Goal: Task Accomplishment & Management: Manage account settings

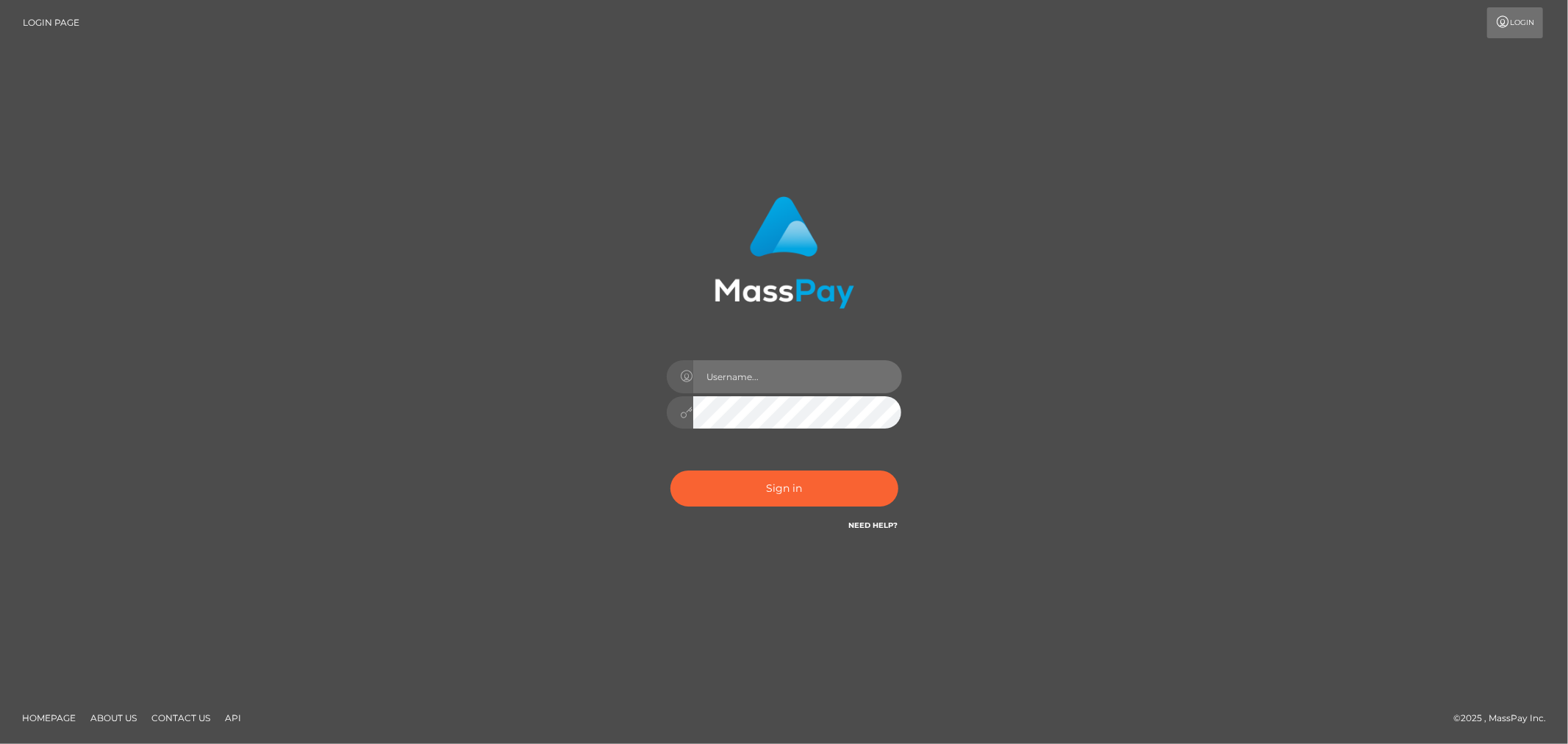
click at [848, 380] on input "text" at bounding box center [797, 377] width 209 height 33
type input "[PERSON_NAME].xcite"
drag, startPoint x: 1282, startPoint y: 469, endPoint x: 1218, endPoint y: 463, distance: 64.3
click at [1276, 469] on div "[PERSON_NAME].xcite" at bounding box center [784, 372] width 1568 height 595
click at [792, 493] on button "Sign in" at bounding box center [784, 488] width 228 height 36
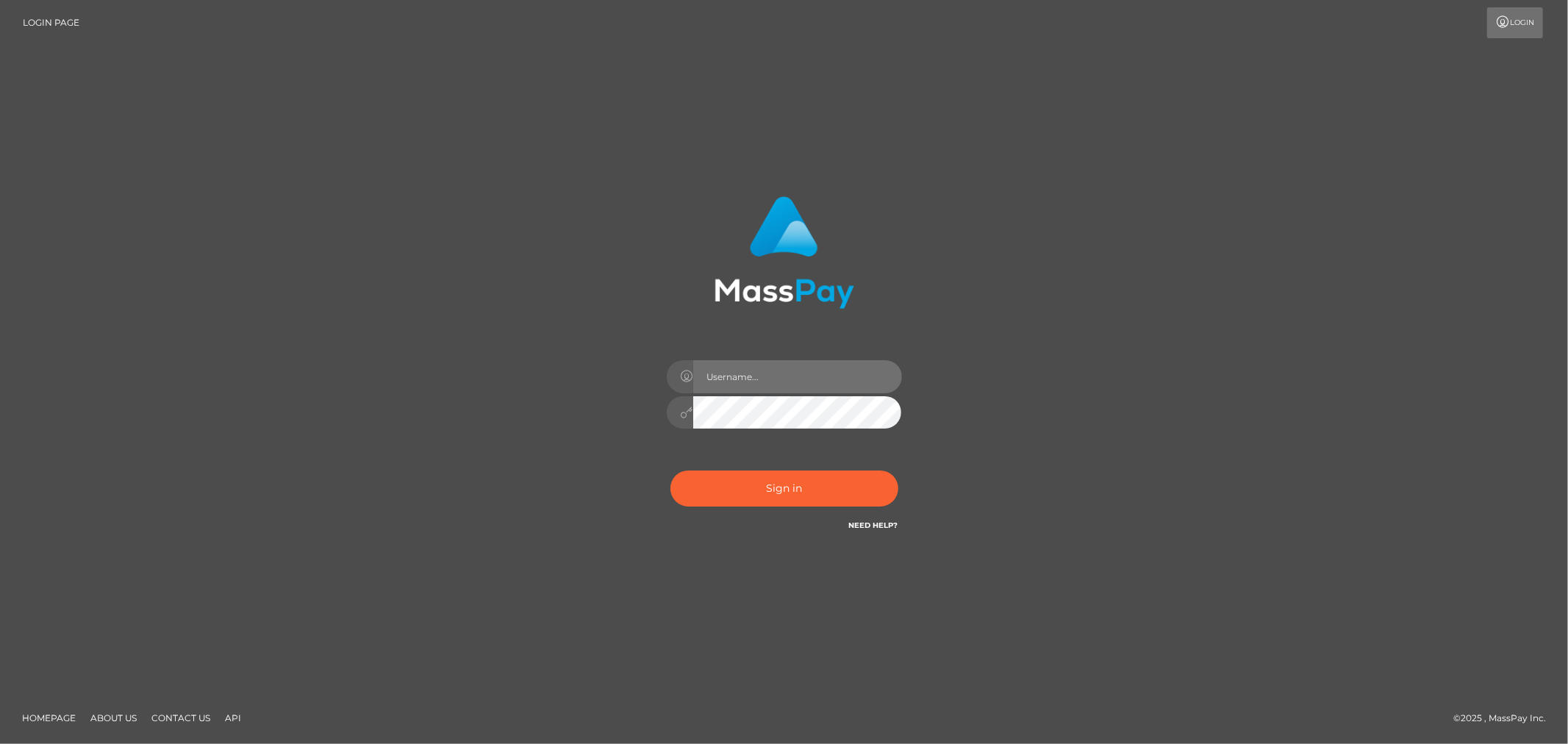
click at [842, 384] on input "text" at bounding box center [797, 377] width 209 height 33
type input "[PERSON_NAME].xcite"
click at [1123, 606] on div "[PERSON_NAME].xcite" at bounding box center [784, 372] width 1568 height 595
click at [832, 493] on button "Sign in" at bounding box center [784, 488] width 228 height 36
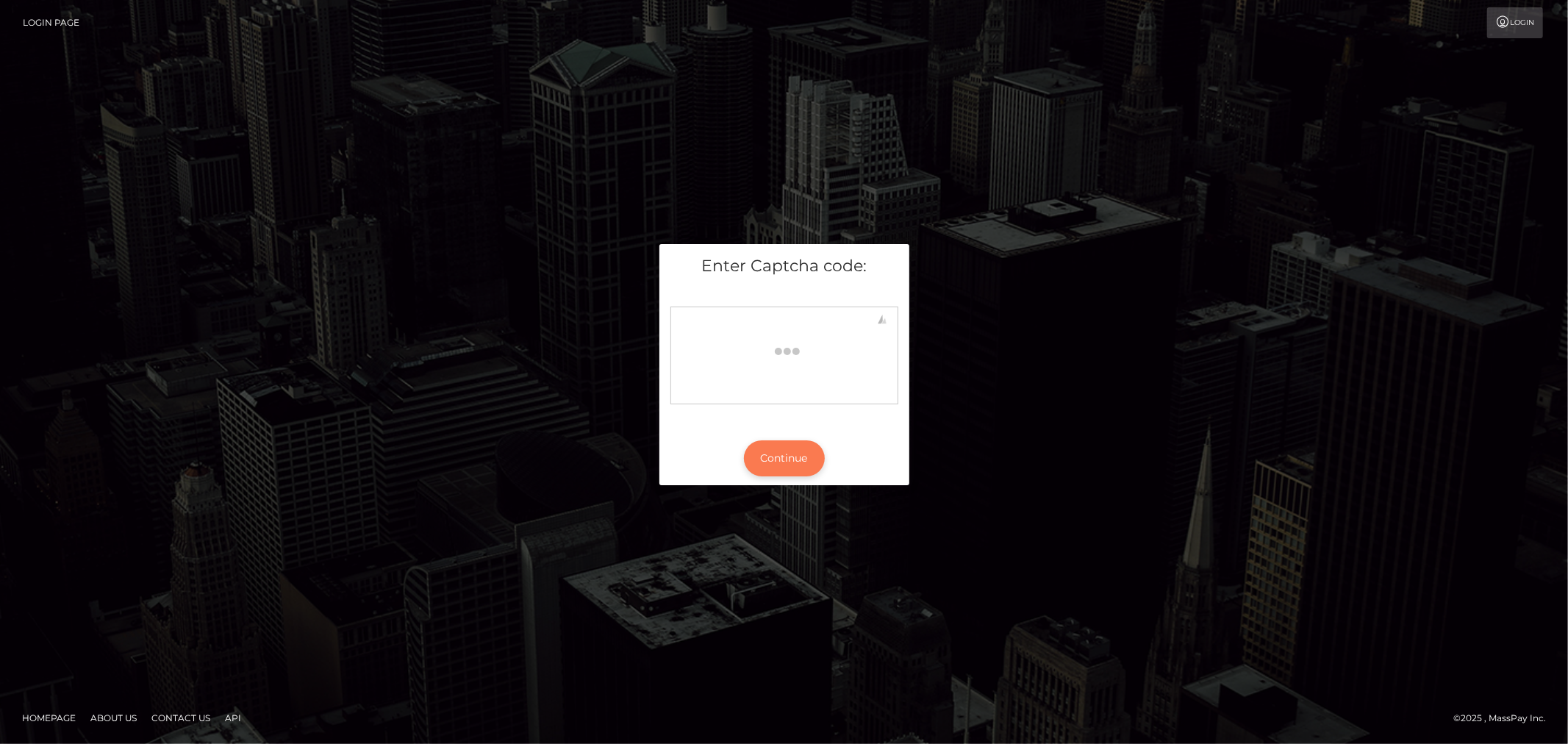
click at [798, 453] on button "Continue" at bounding box center [784, 459] width 81 height 36
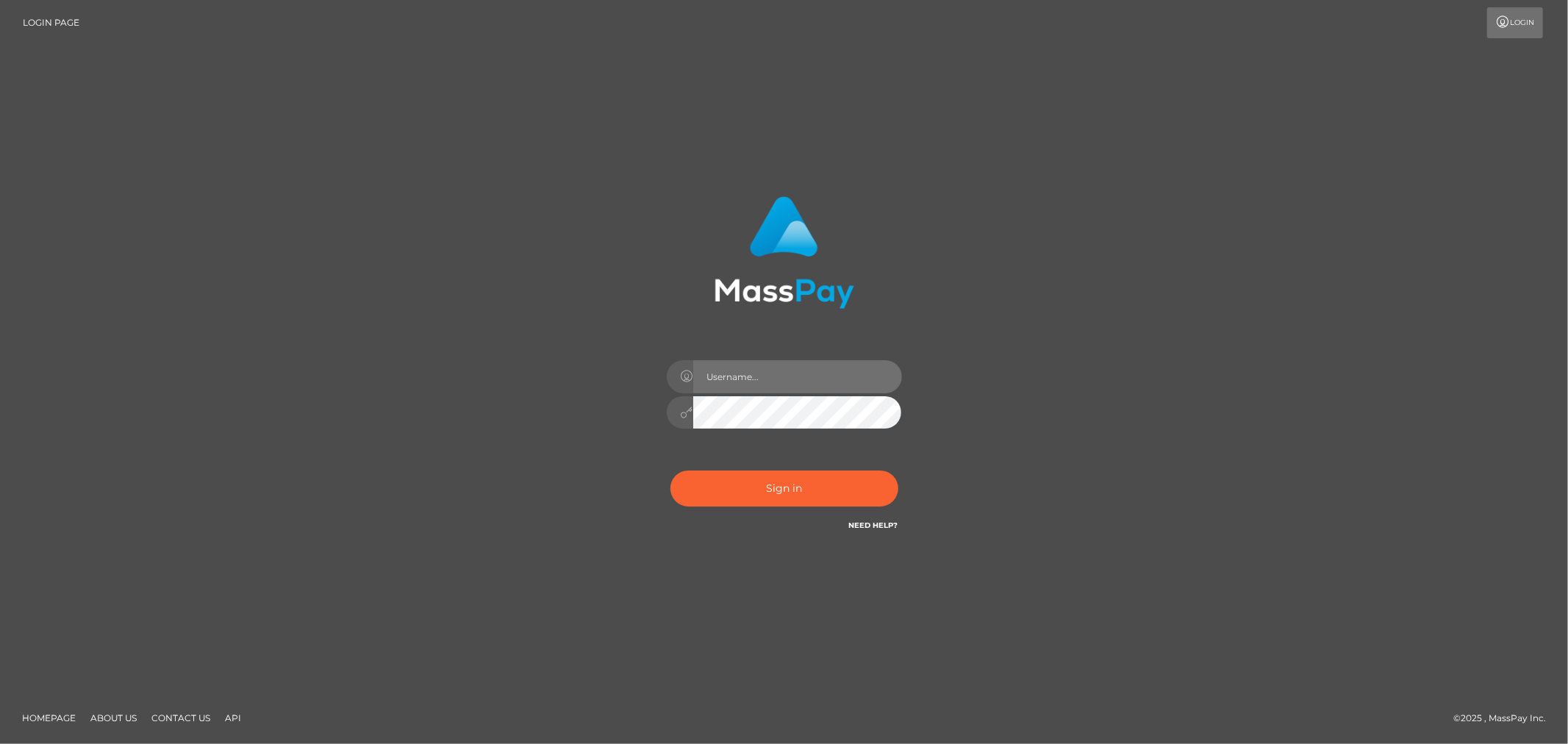
click at [773, 376] on input "text" at bounding box center [797, 377] width 209 height 33
type input "[PERSON_NAME].xcite"
click at [816, 493] on button "Sign in" at bounding box center [784, 488] width 228 height 36
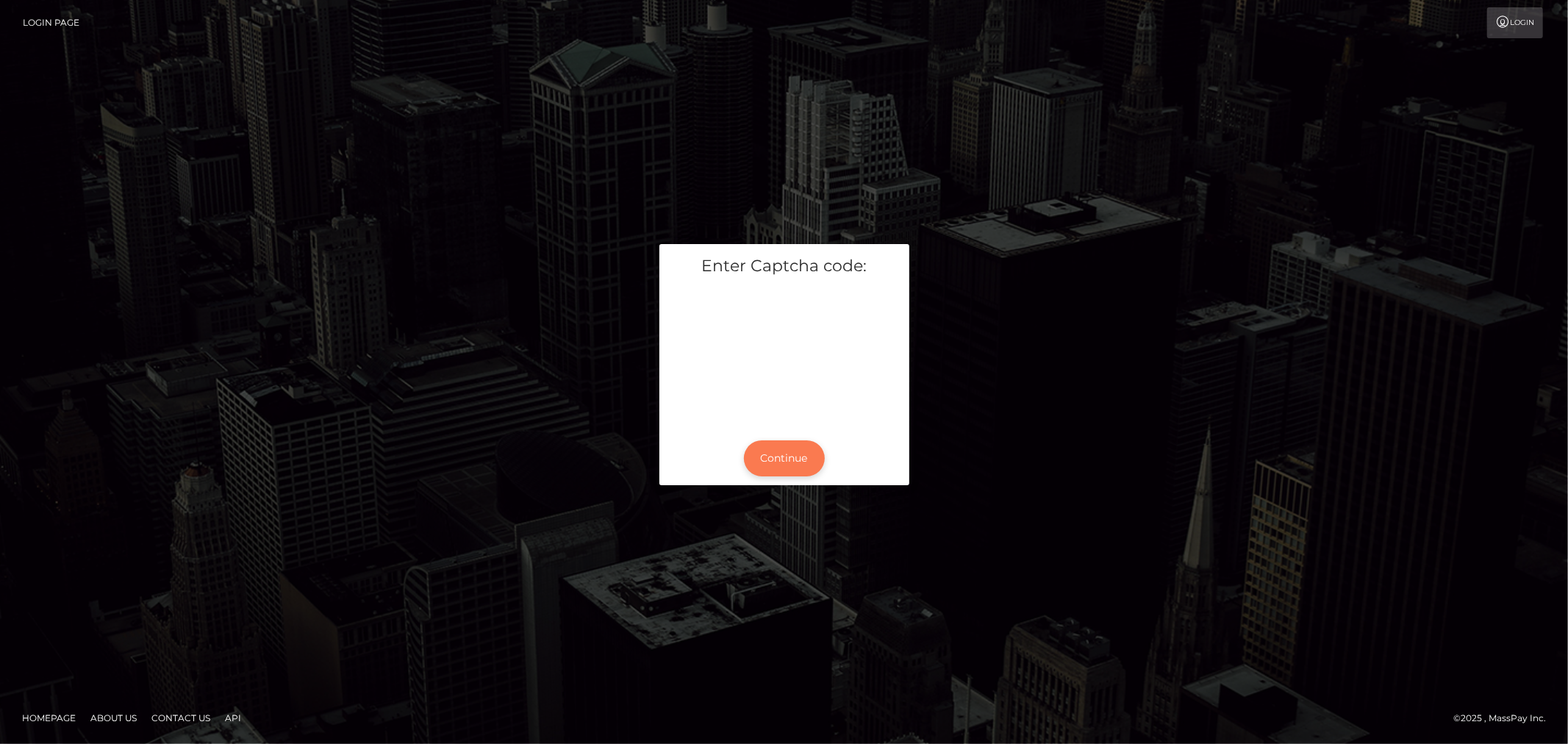
click at [790, 453] on button "Continue" at bounding box center [784, 459] width 81 height 36
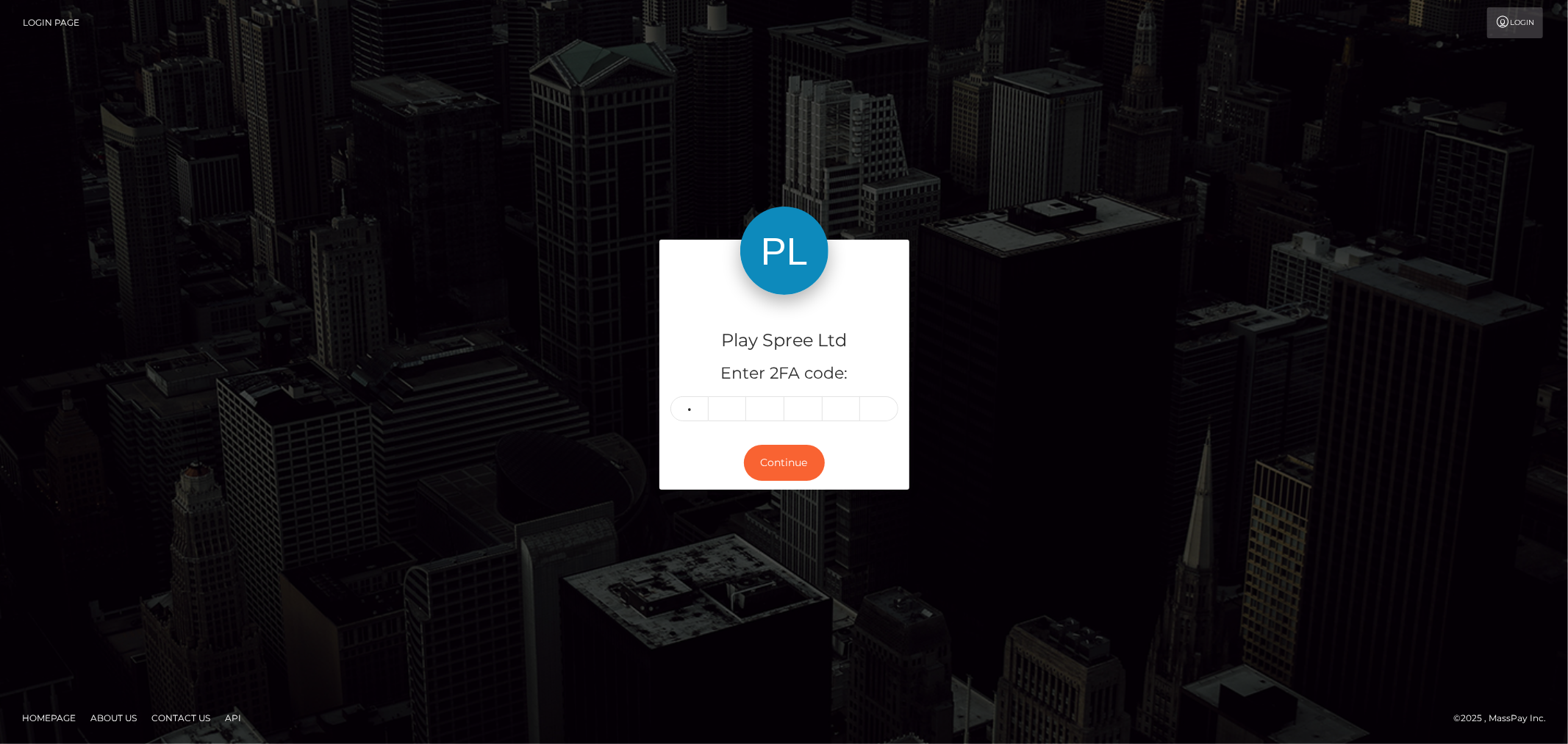
type input "4"
type input "5"
type input "0"
type input "1"
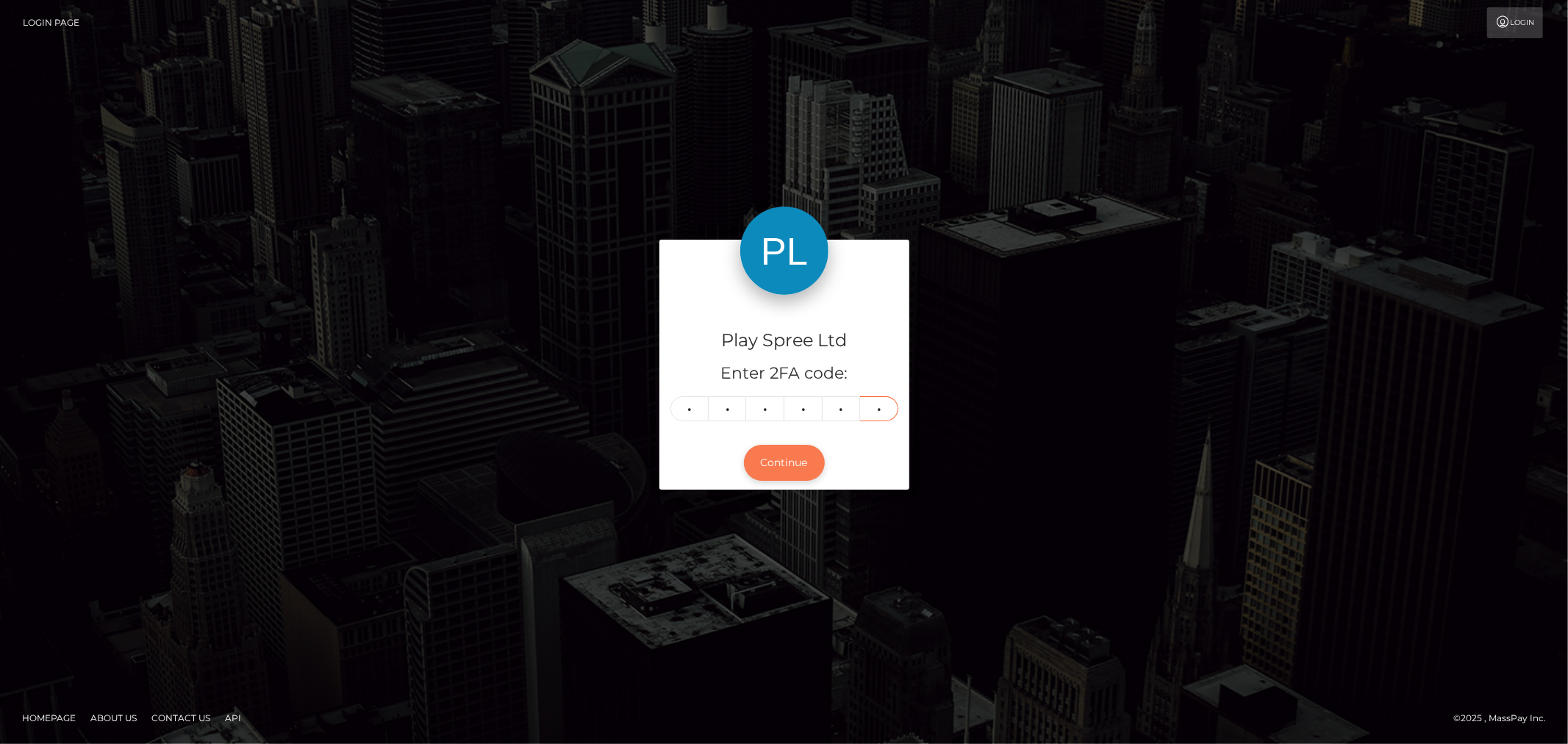
type input "0"
drag, startPoint x: 774, startPoint y: 467, endPoint x: 1033, endPoint y: 560, distance: 275.2
click at [775, 467] on button "Continue" at bounding box center [784, 463] width 81 height 36
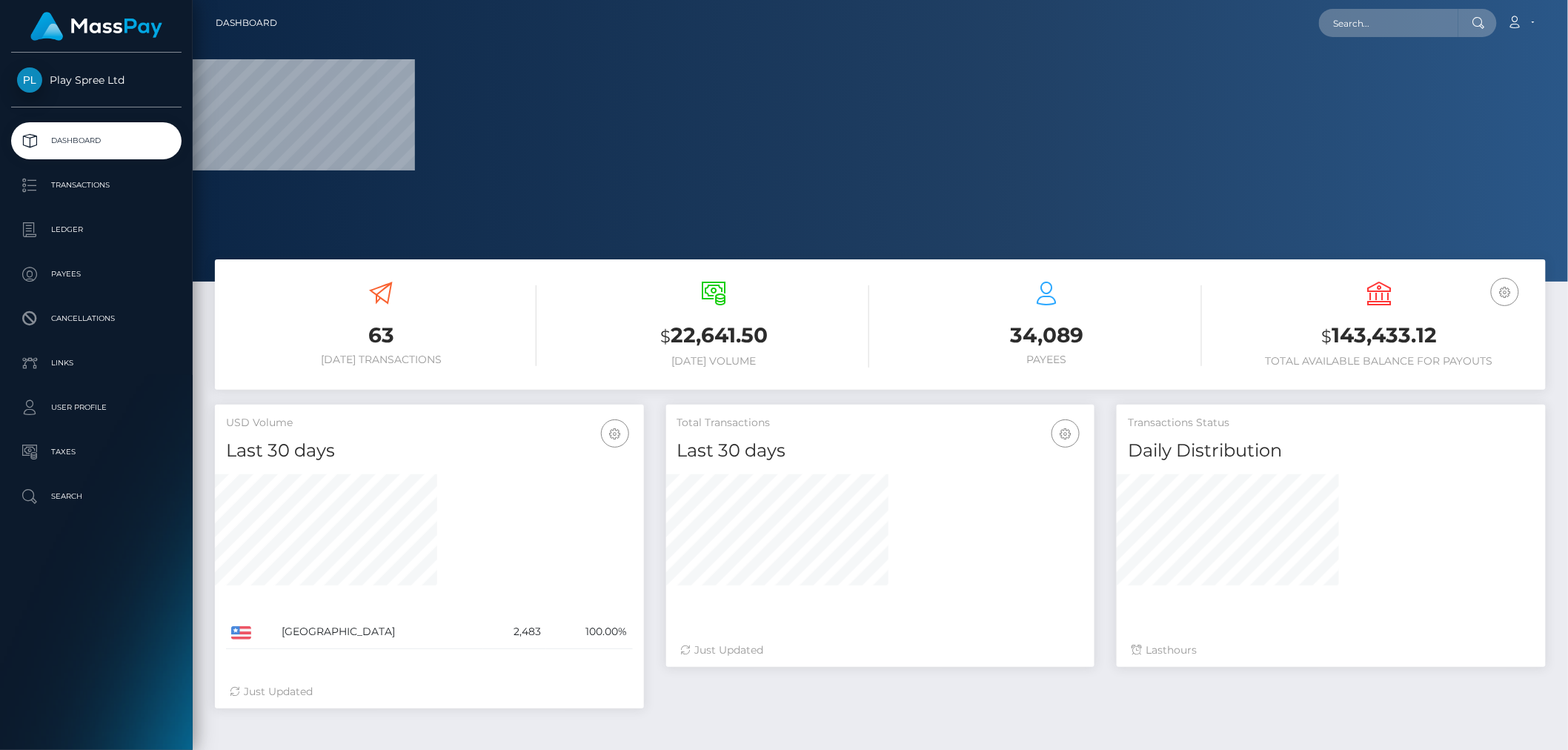
click at [1380, 332] on h3 "$ 143,433.12" at bounding box center [1379, 335] width 310 height 30
click at [1376, 332] on h3 "$ 143,433.12" at bounding box center [1379, 335] width 310 height 30
click at [1376, 331] on h3 "$ 143,433.12" at bounding box center [1379, 335] width 310 height 30
copy div "$ 143,433.12"
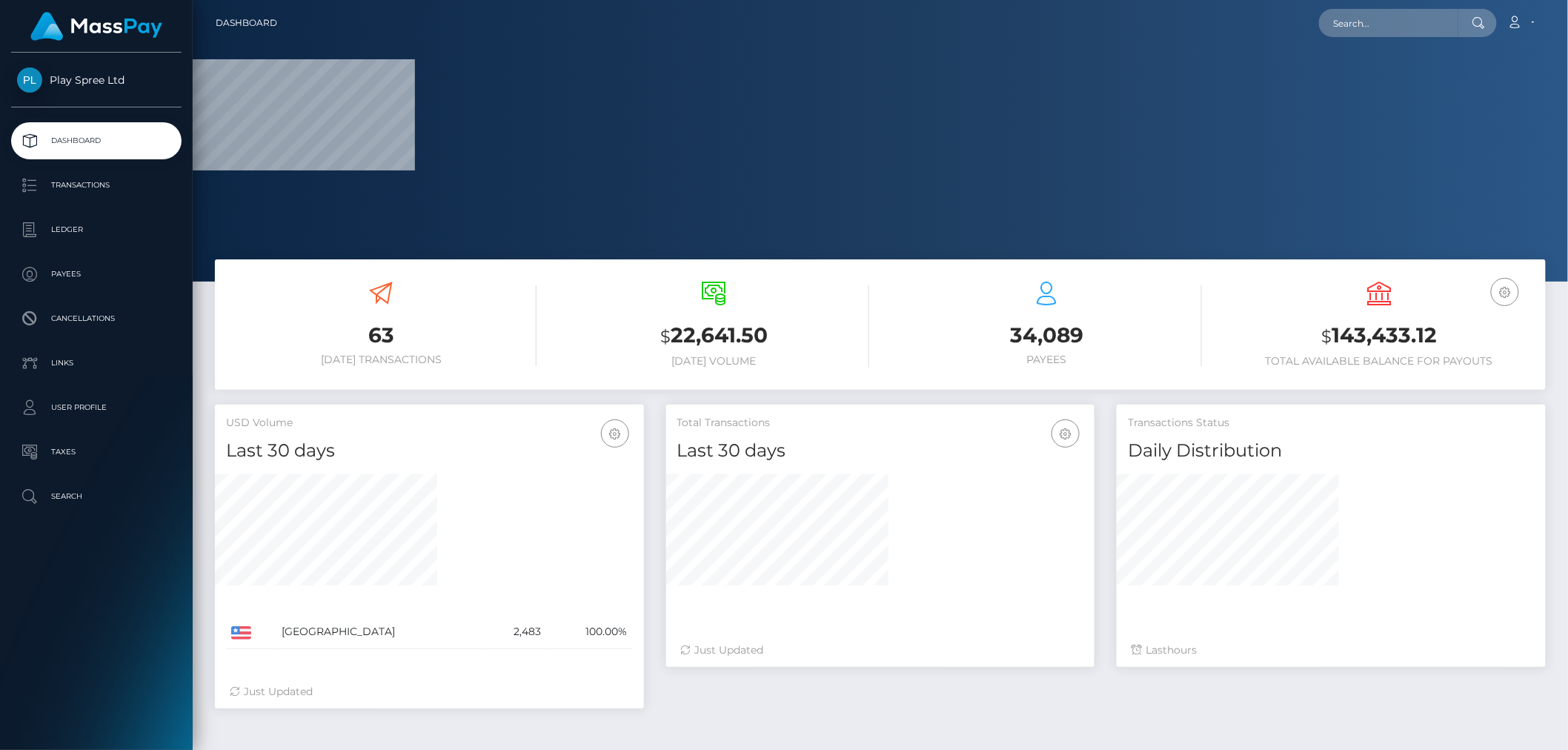
drag, startPoint x: 1138, startPoint y: 86, endPoint x: 1149, endPoint y: 100, distance: 17.8
click at [1138, 86] on div at bounding box center [880, 141] width 1375 height 282
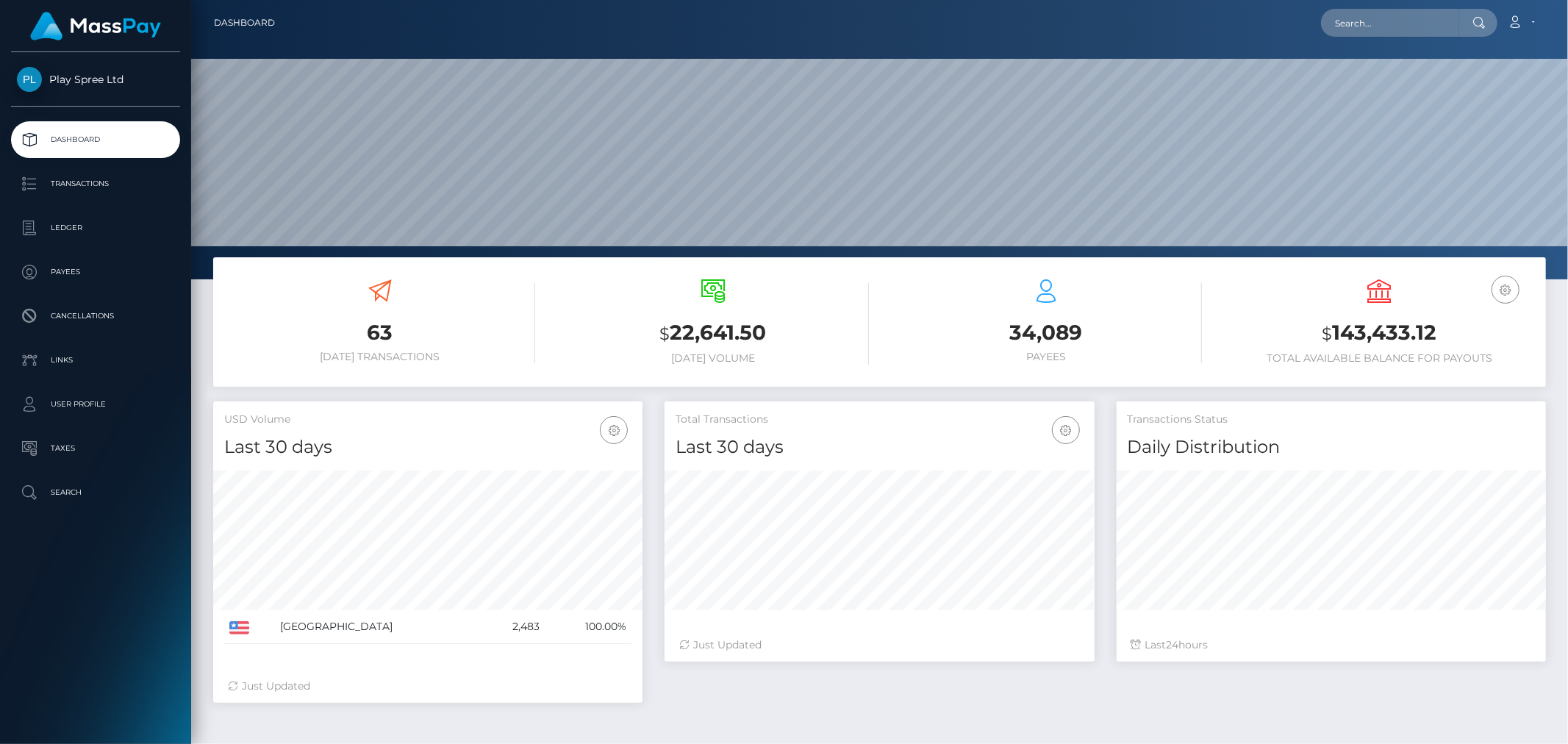
scroll to position [260, 430]
